Goal: Task Accomplishment & Management: Complete application form

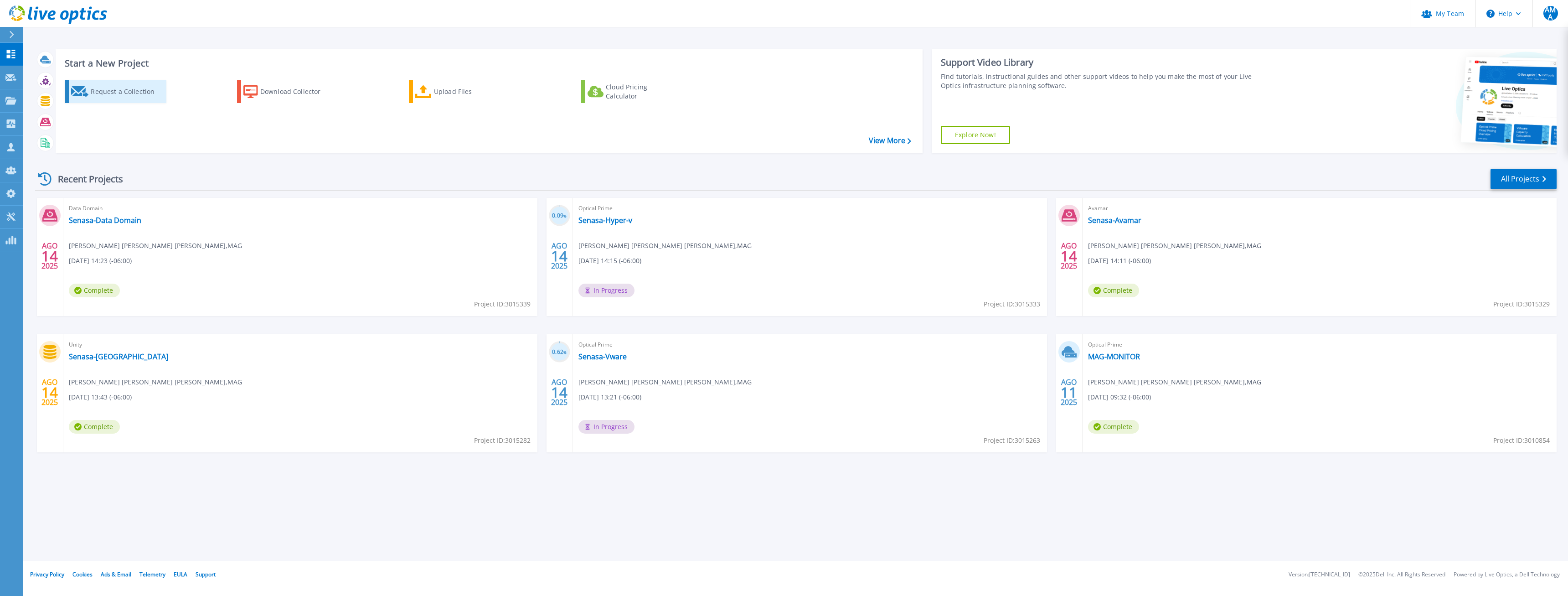
click at [128, 95] on div "Request a Collection" at bounding box center [127, 92] width 73 height 18
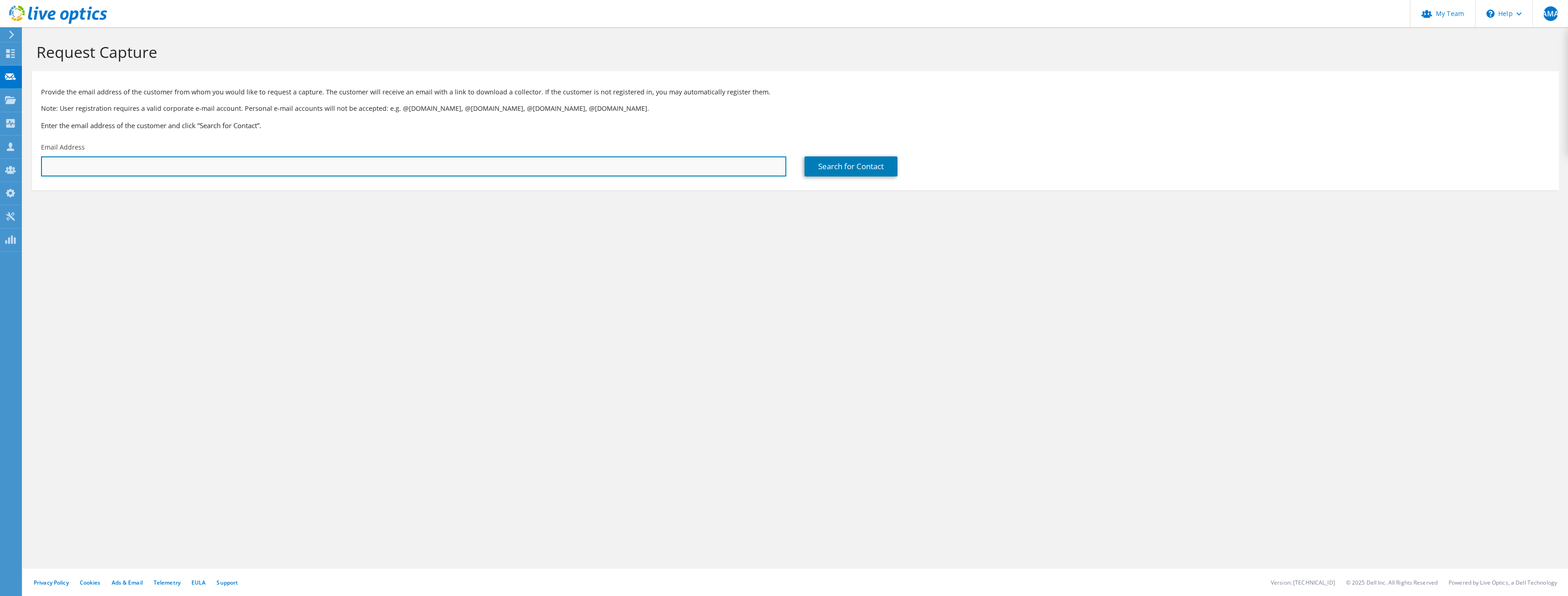
click at [108, 158] on input "text" at bounding box center [414, 167] width 745 height 20
drag, startPoint x: 124, startPoint y: 169, endPoint x: 39, endPoint y: 170, distance: 85.0
click at [41, 170] on input "lmora@" at bounding box center [414, 167] width 745 height 20
paste input "fobeso.com"
type input "lmora@fobeso.com"
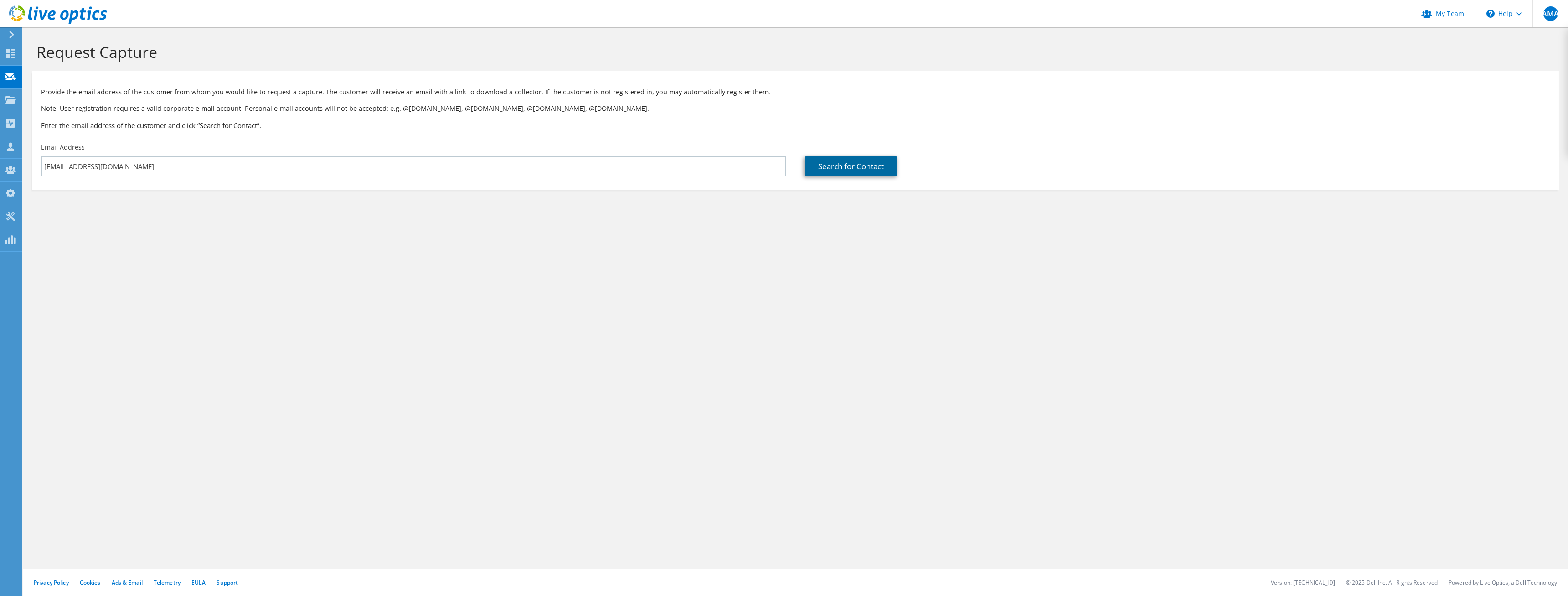
click at [856, 163] on link "Search for Contact" at bounding box center [850, 167] width 93 height 20
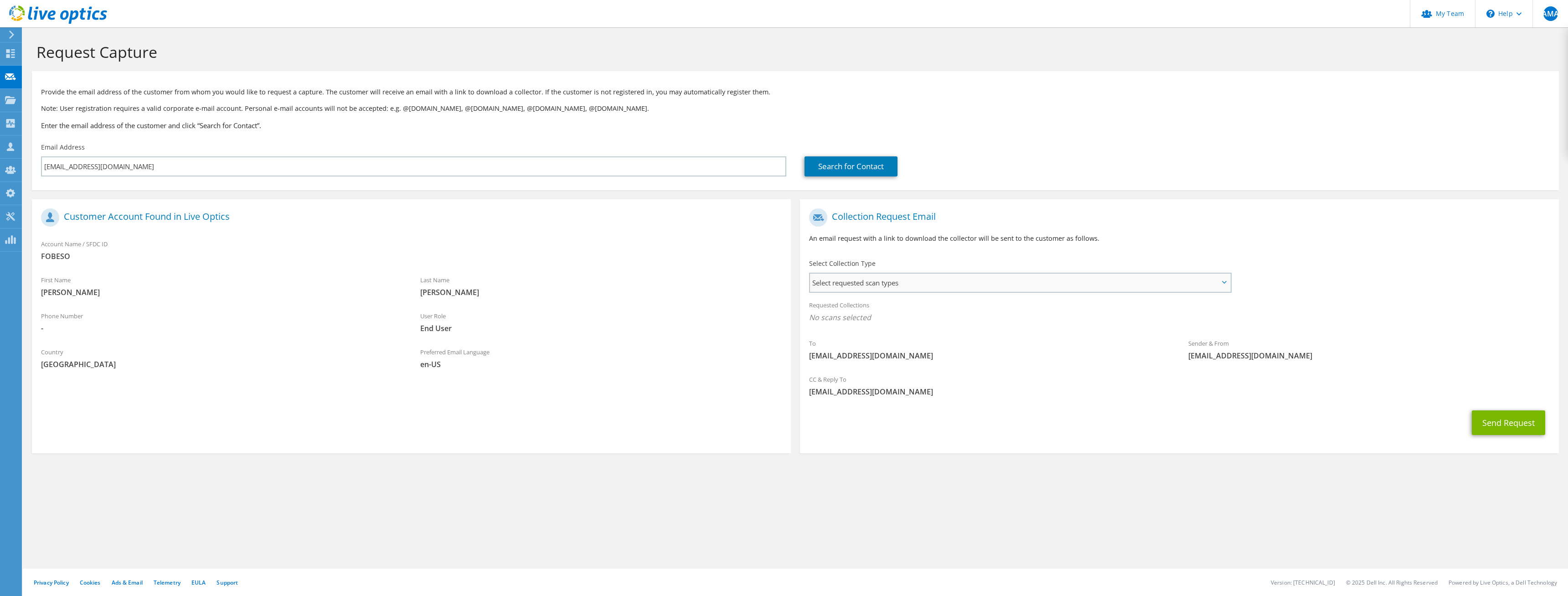
click at [1017, 276] on span "Select requested scan types" at bounding box center [1020, 282] width 420 height 18
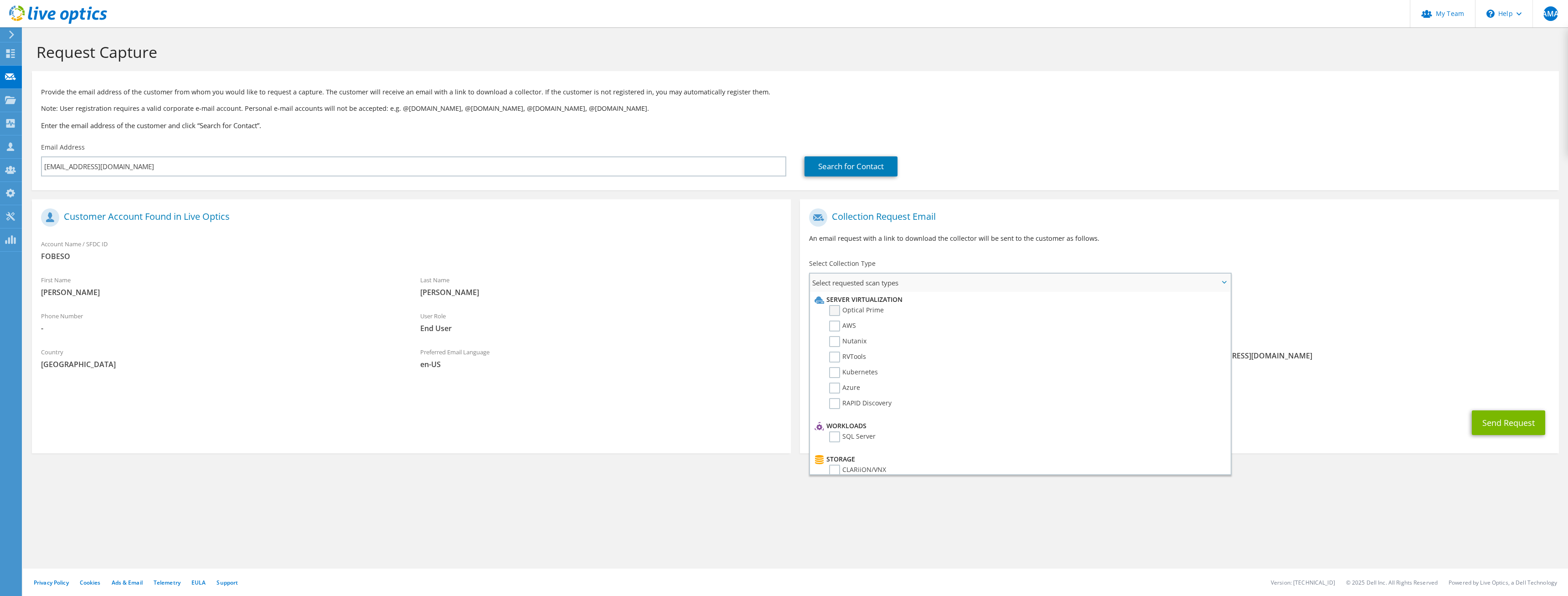
click at [870, 306] on label "Optical Prime" at bounding box center [856, 310] width 55 height 11
click at [0, 0] on input "Optical Prime" at bounding box center [0, 0] width 0 height 0
click at [837, 332] on label "Avamar" at bounding box center [847, 332] width 36 height 11
click at [0, 0] on input "Avamar" at bounding box center [0, 0] width 0 height 0
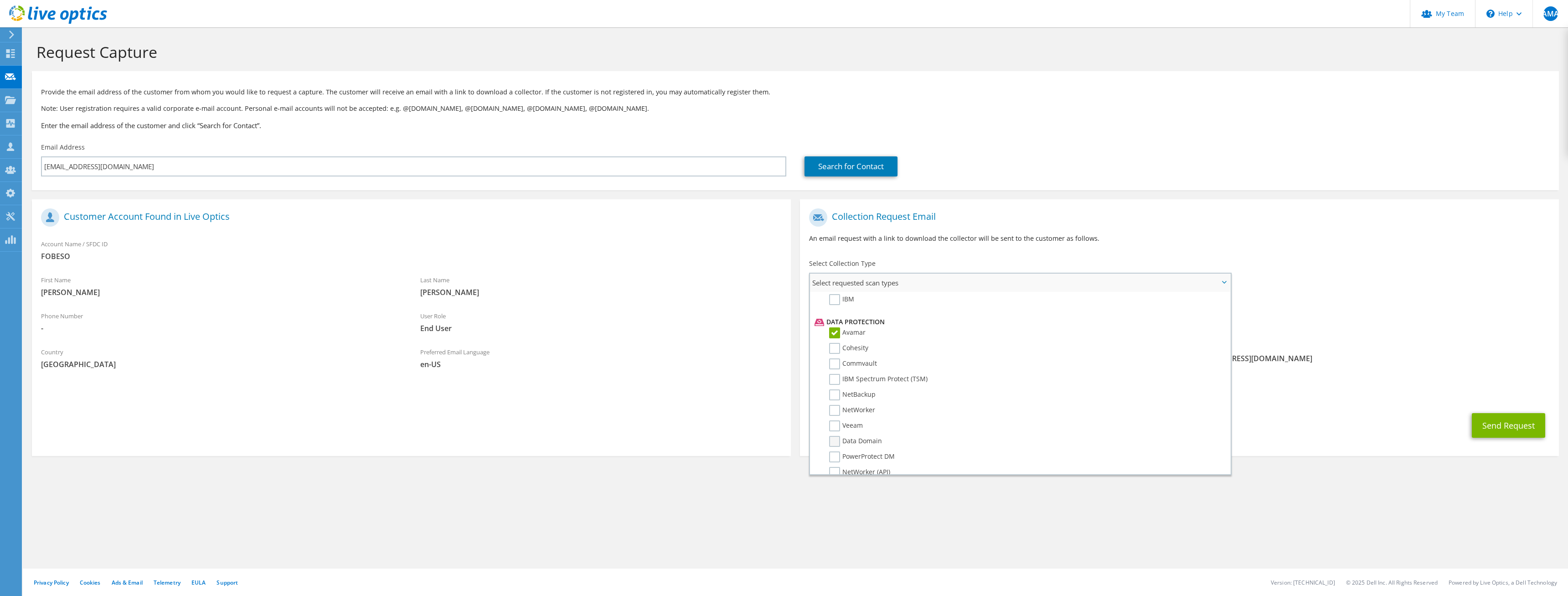
click at [833, 442] on label "Data Domain" at bounding box center [855, 441] width 53 height 11
click at [0, 0] on input "Data Domain" at bounding box center [0, 0] width 0 height 0
click at [831, 335] on label "Unity" at bounding box center [843, 331] width 30 height 11
click at [0, 0] on input "Unity" at bounding box center [0, 0] width 0 height 0
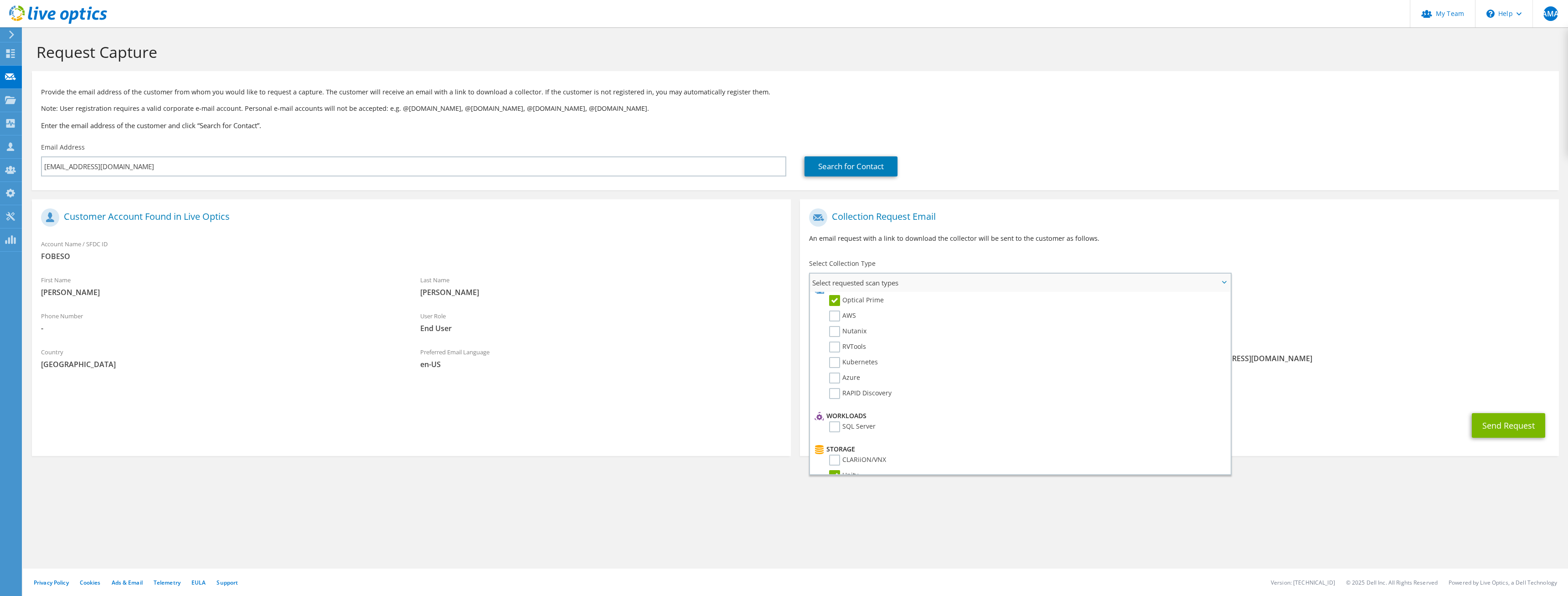
scroll to position [0, 0]
click at [1323, 237] on p "An email request with a link to download the collector will be sent to the cust…" at bounding box center [1179, 238] width 741 height 10
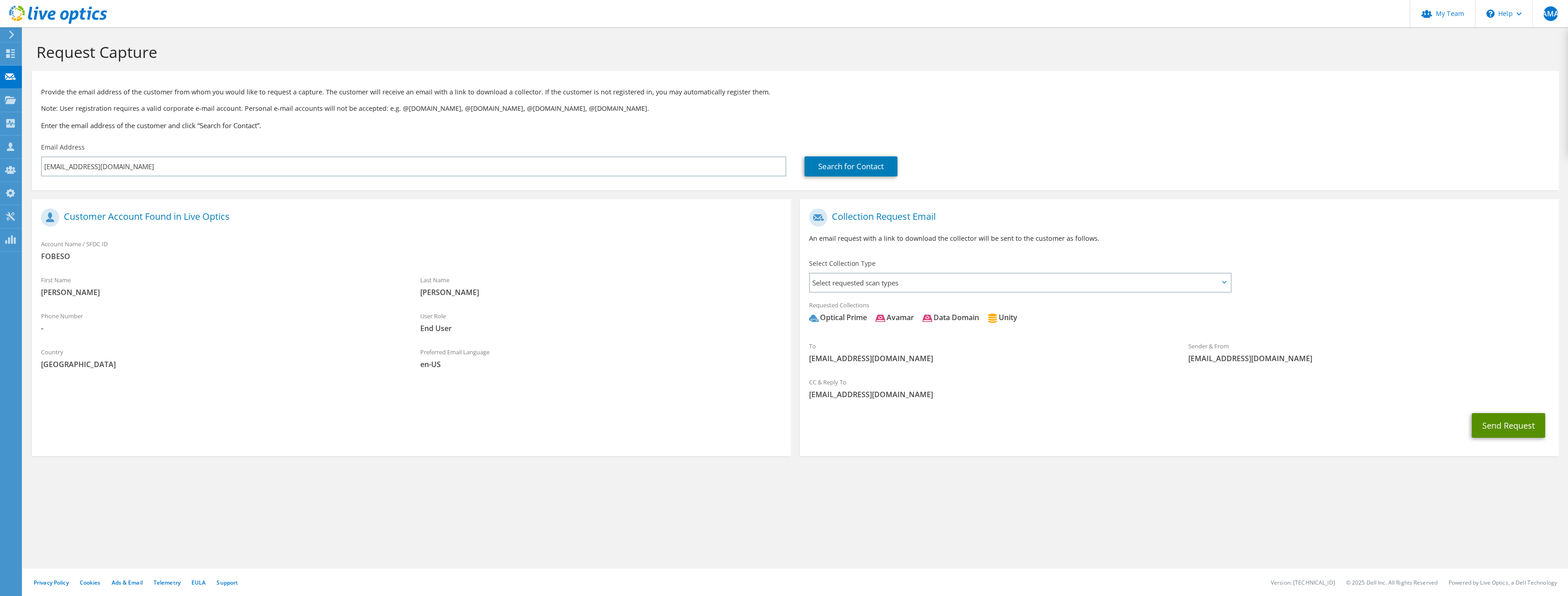
click at [1488, 429] on button "Send Request" at bounding box center [1508, 425] width 73 height 25
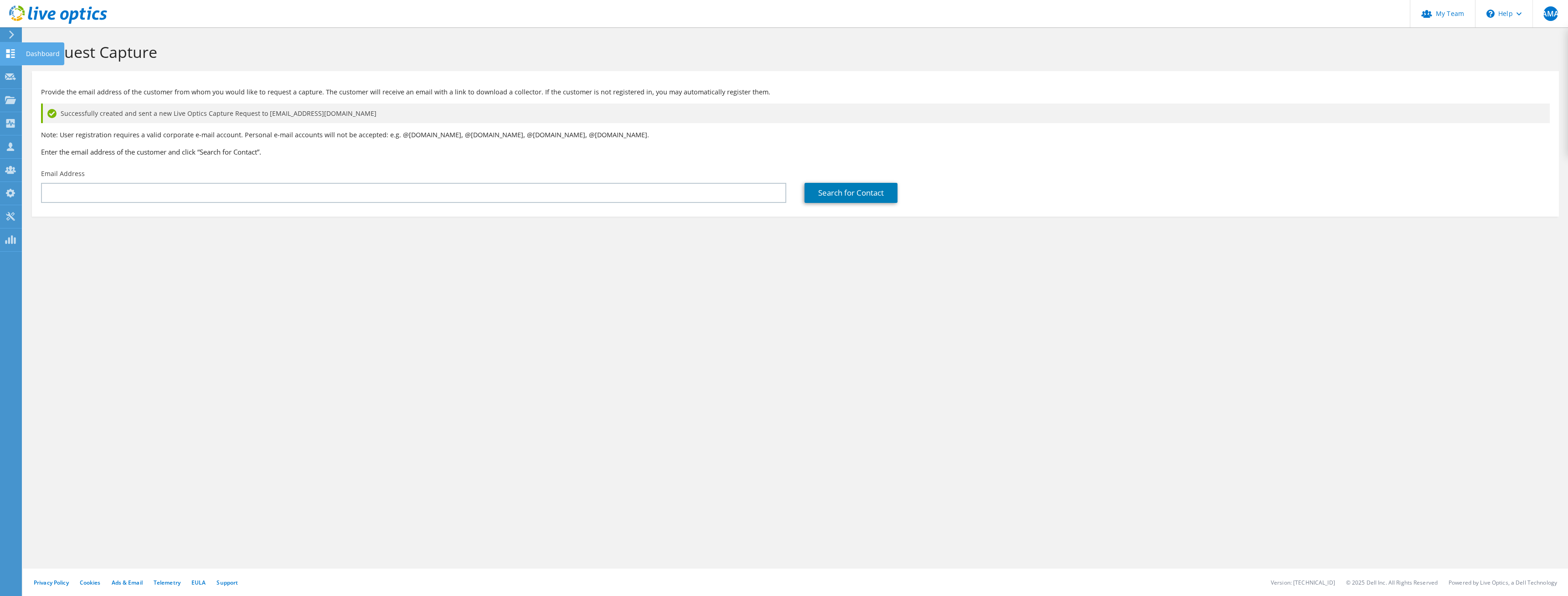
click at [7, 57] on use at bounding box center [11, 53] width 9 height 9
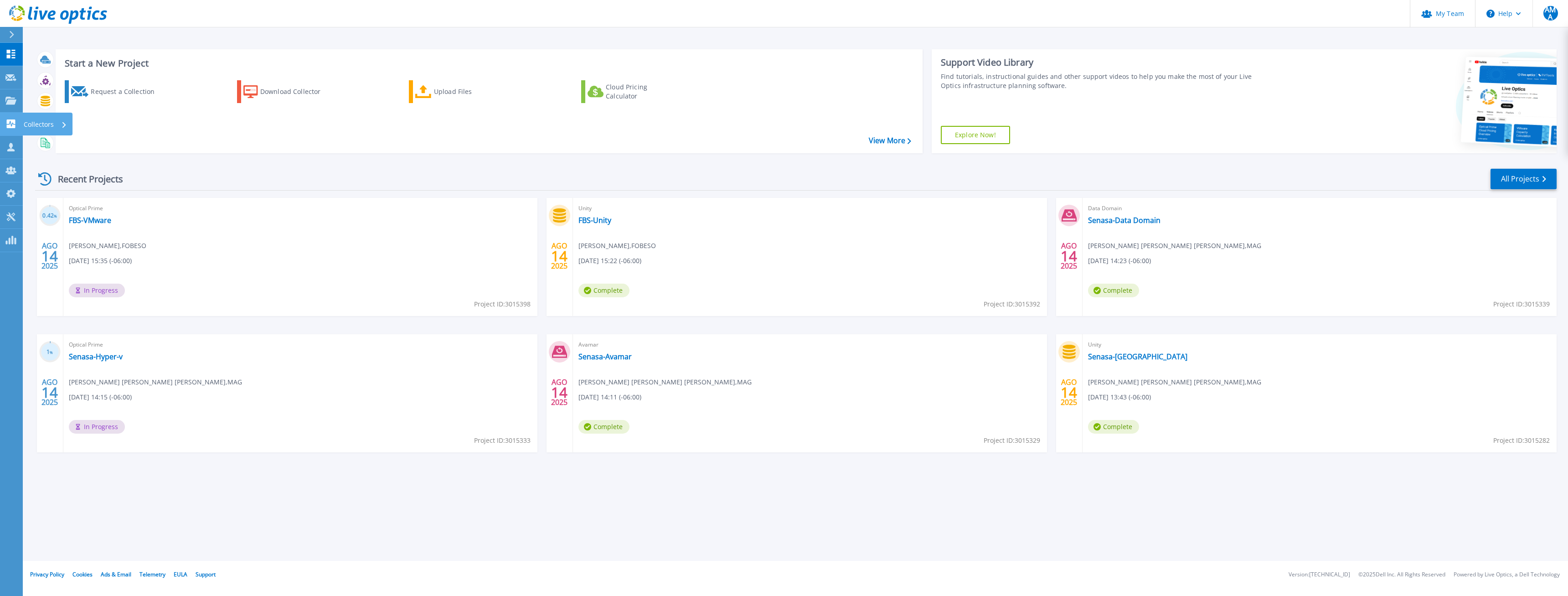
click at [8, 124] on icon at bounding box center [11, 124] width 9 height 9
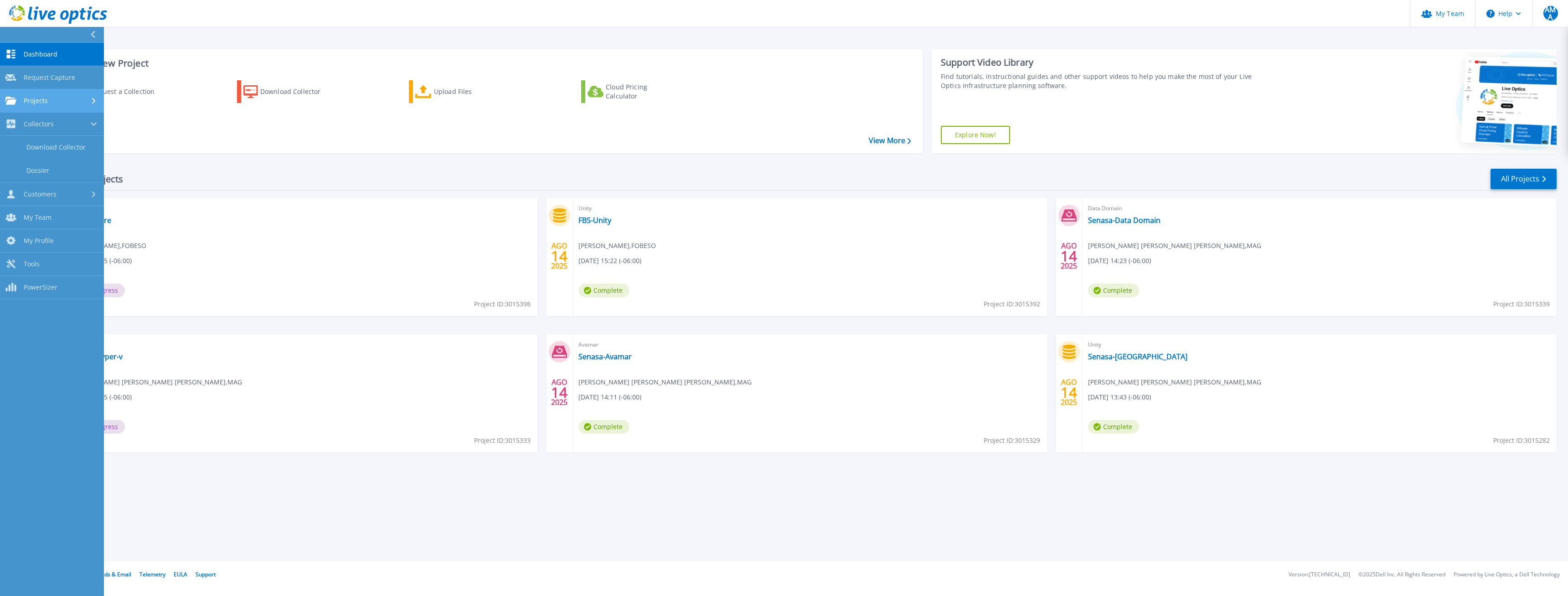
click at [59, 103] on div "Projects" at bounding box center [52, 101] width 93 height 8
click at [51, 121] on link "Search Projects" at bounding box center [52, 124] width 104 height 23
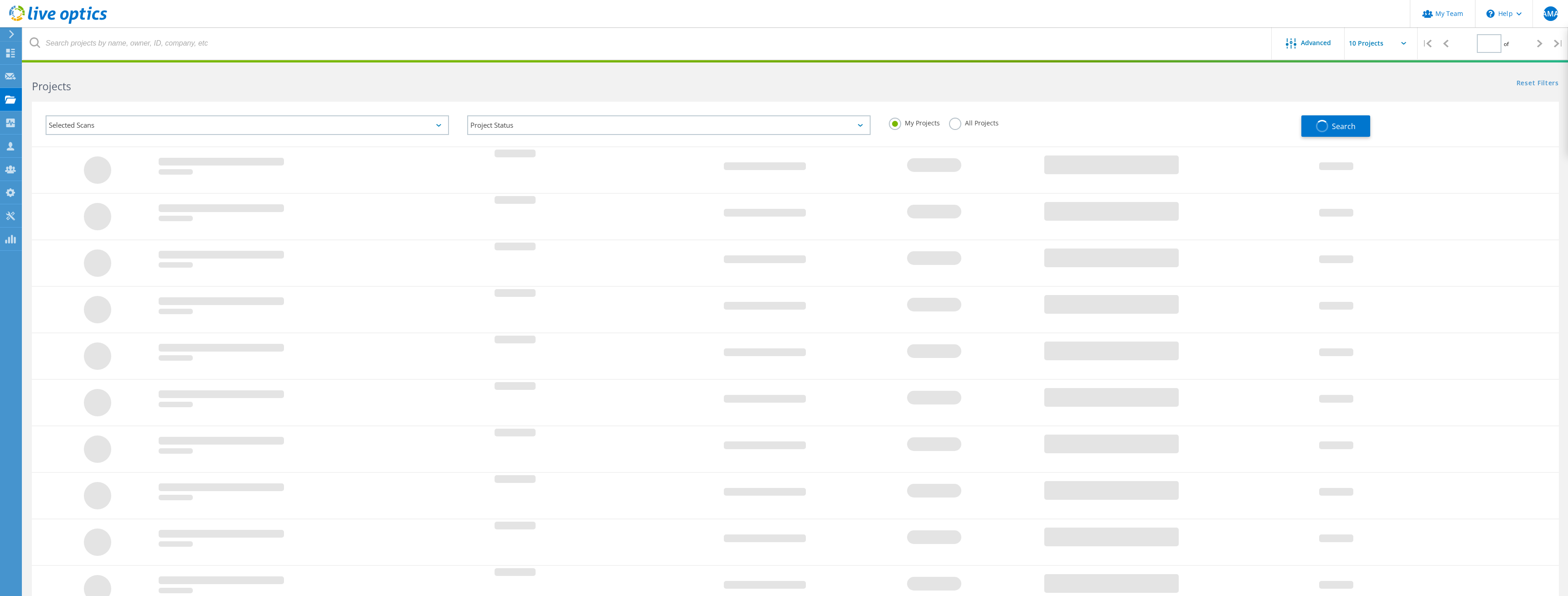
type input "1"
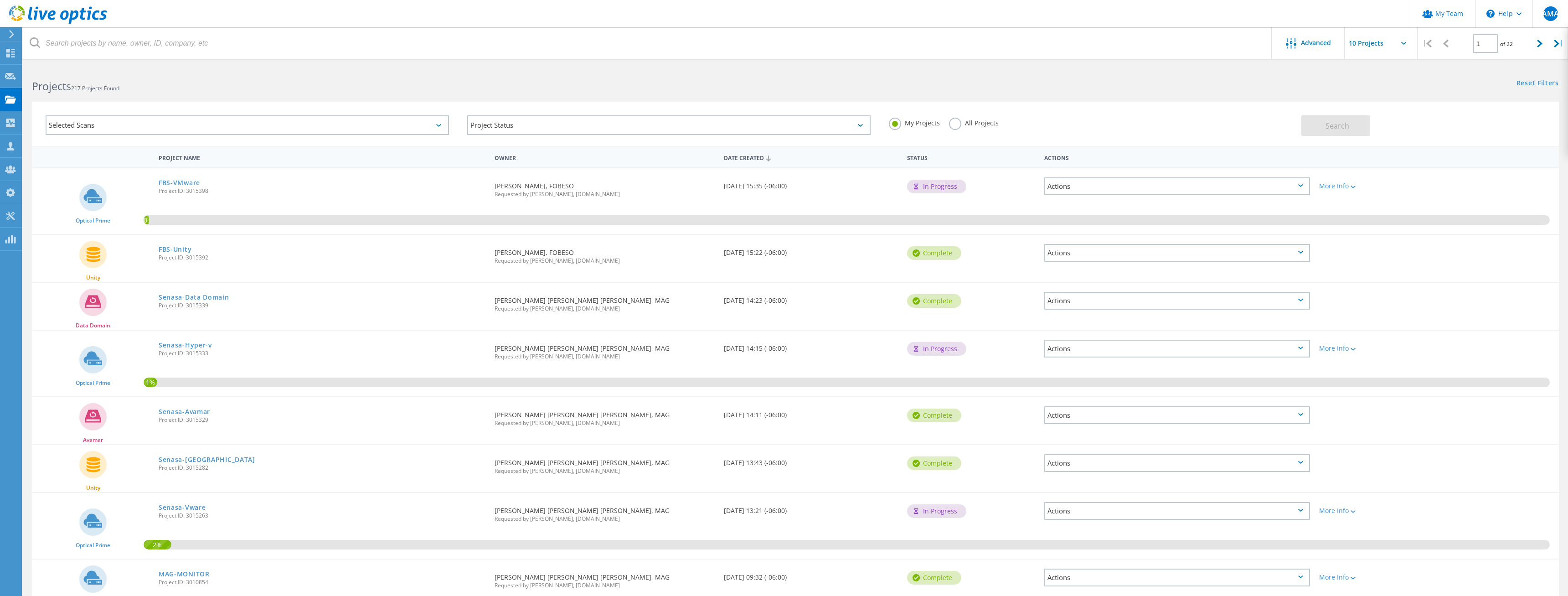
click at [1387, 36] on input "text" at bounding box center [1390, 43] width 91 height 32
click at [1369, 82] on div "Show 20 Projects" at bounding box center [1390, 82] width 90 height 15
type input "Show 20 Projects"
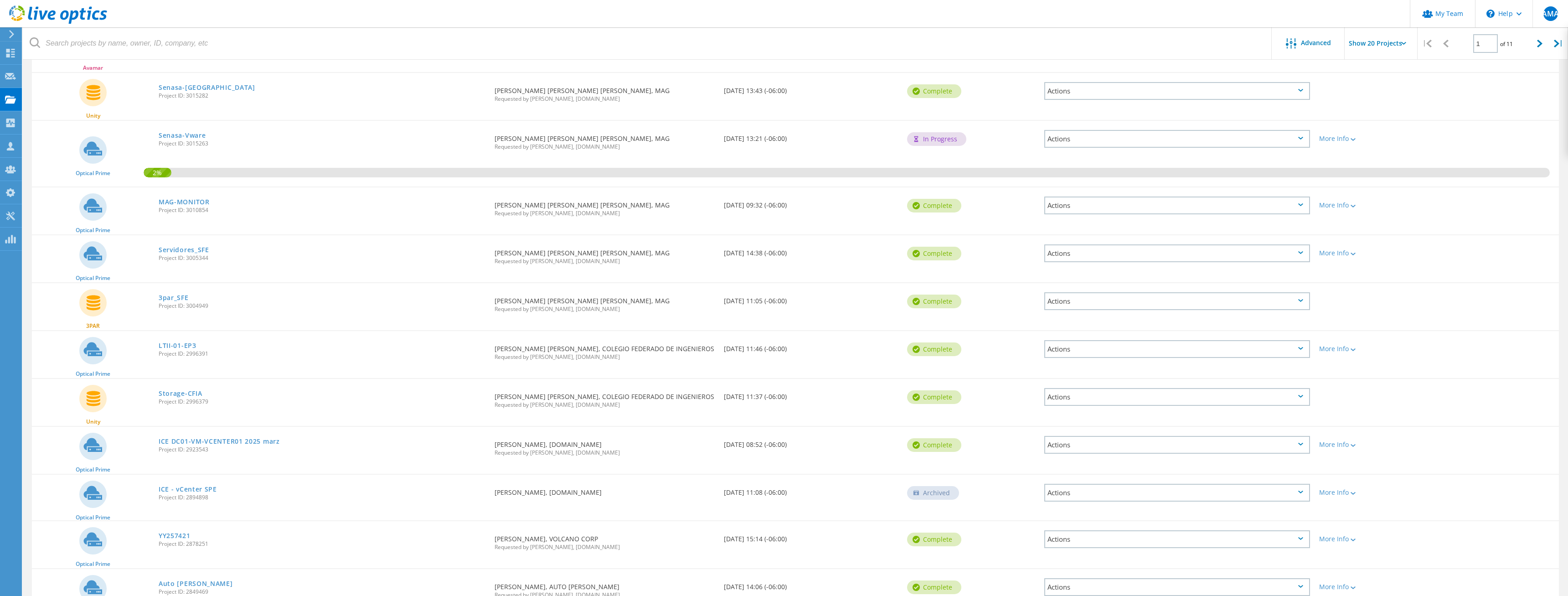
scroll to position [419, 0]
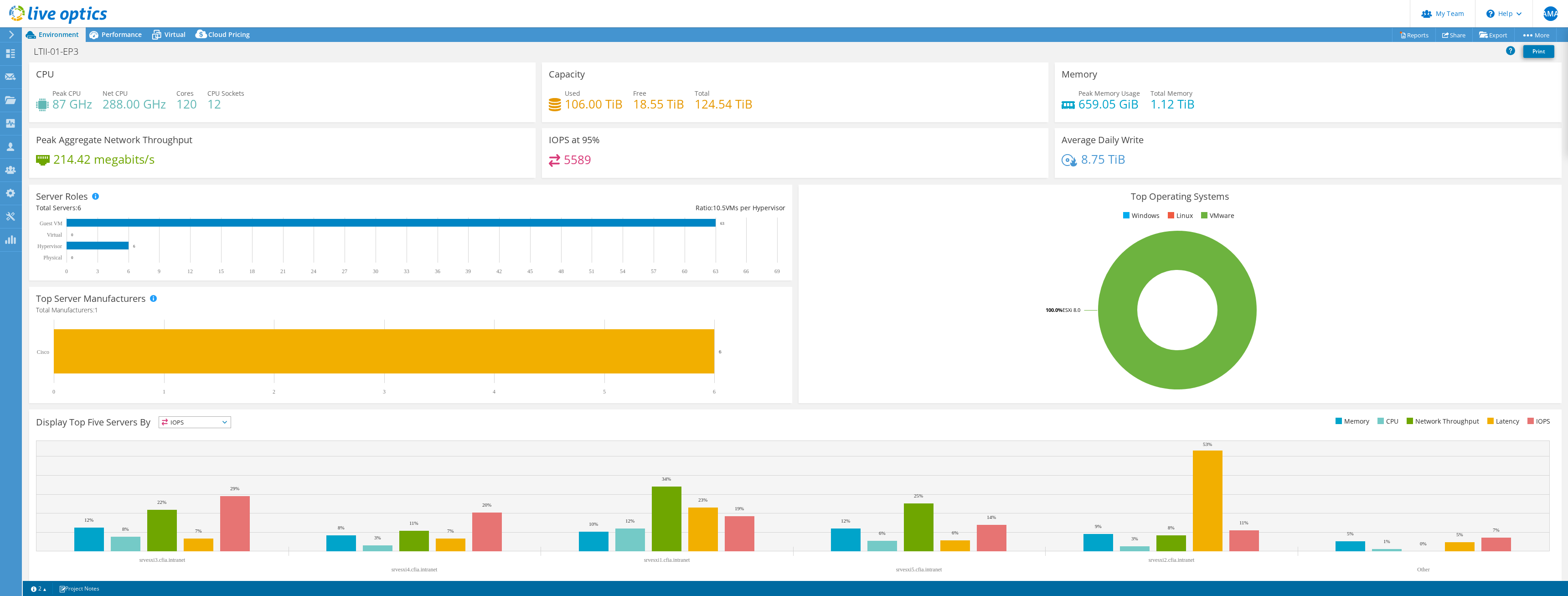
select select "USD"
